Goal: Transaction & Acquisition: Purchase product/service

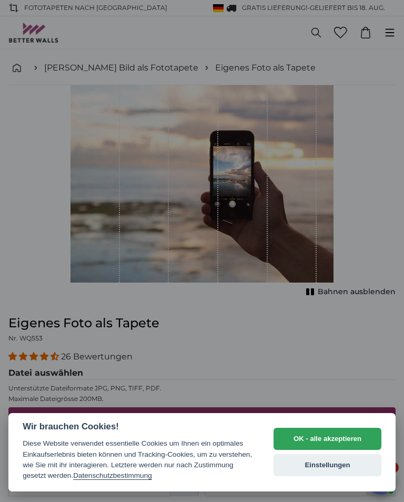
scroll to position [16, 0]
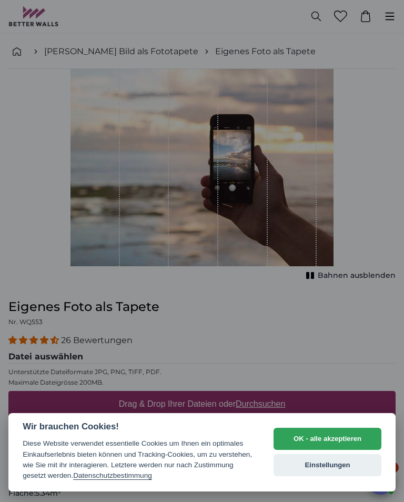
scroll to position [16, 0]
